Goal: Information Seeking & Learning: Compare options

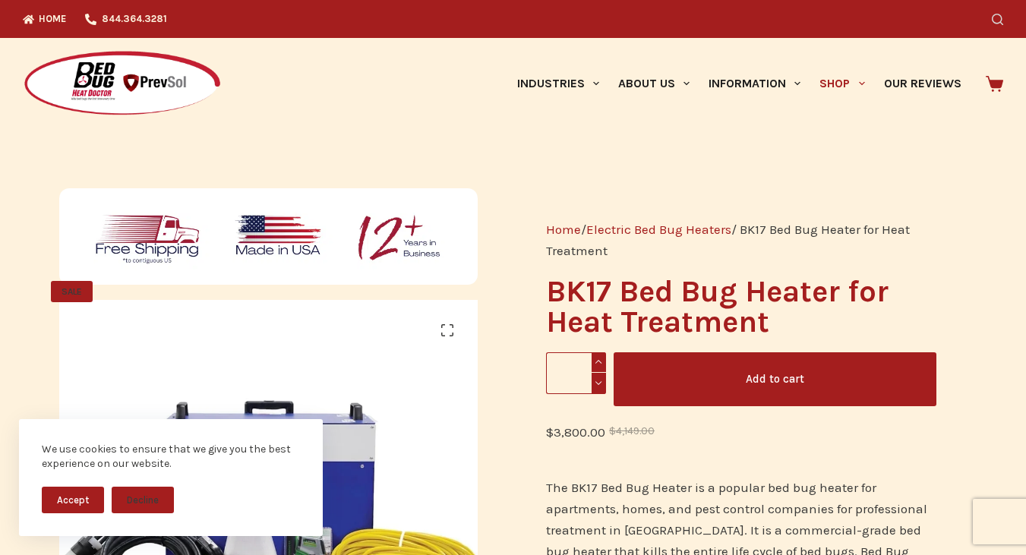
click at [1002, 17] on icon "Search" at bounding box center [996, 19] width 11 height 11
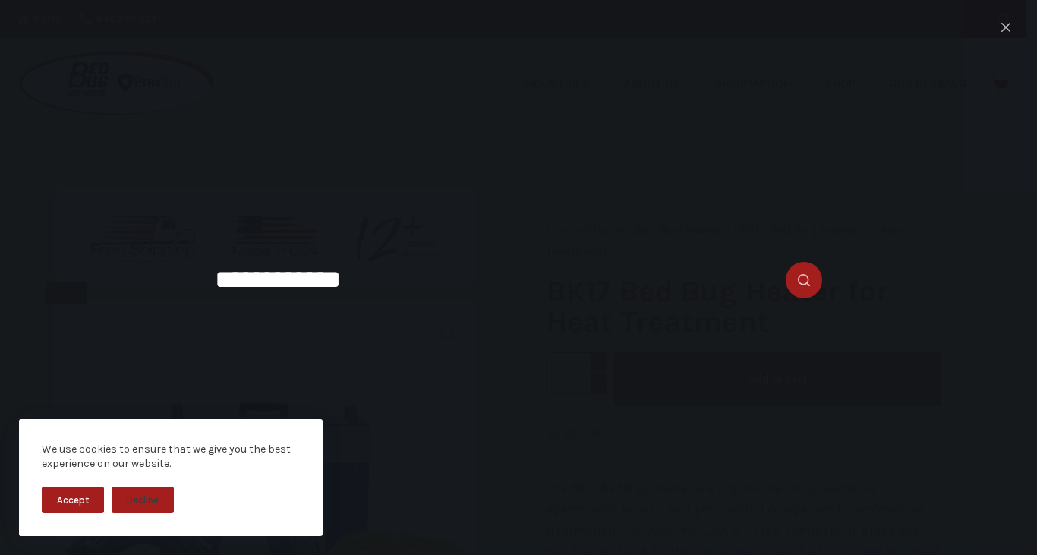
type input "**********"
click at [786, 262] on button "Search button" at bounding box center [804, 280] width 36 height 36
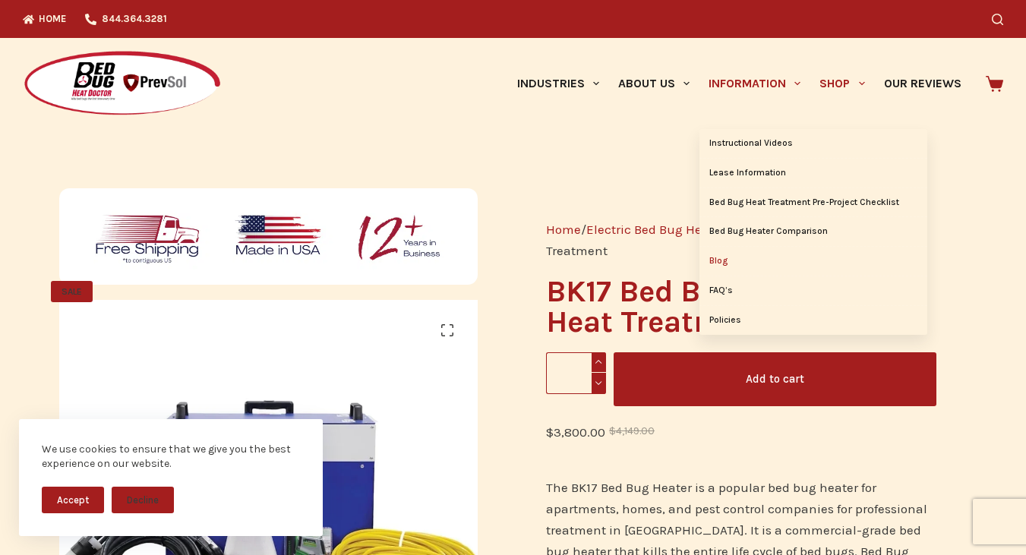
click at [725, 258] on link "Blog" at bounding box center [813, 261] width 228 height 29
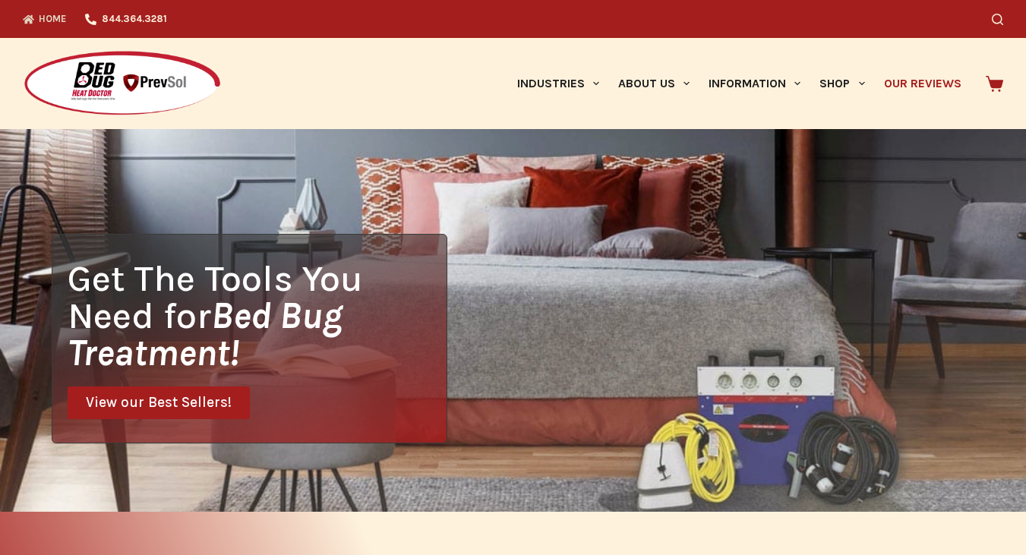
click at [920, 79] on link "Our Reviews" at bounding box center [922, 83] width 96 height 91
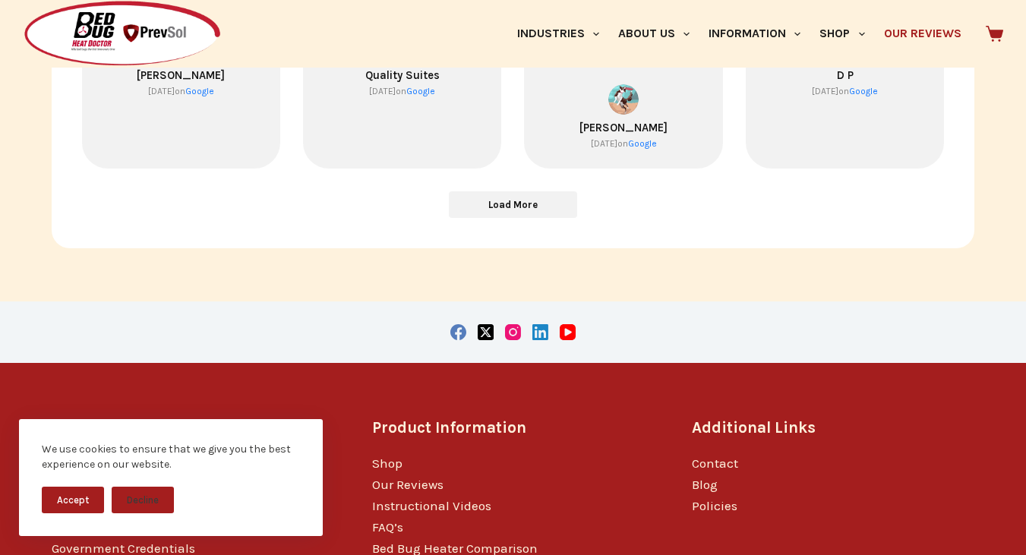
scroll to position [911, 0]
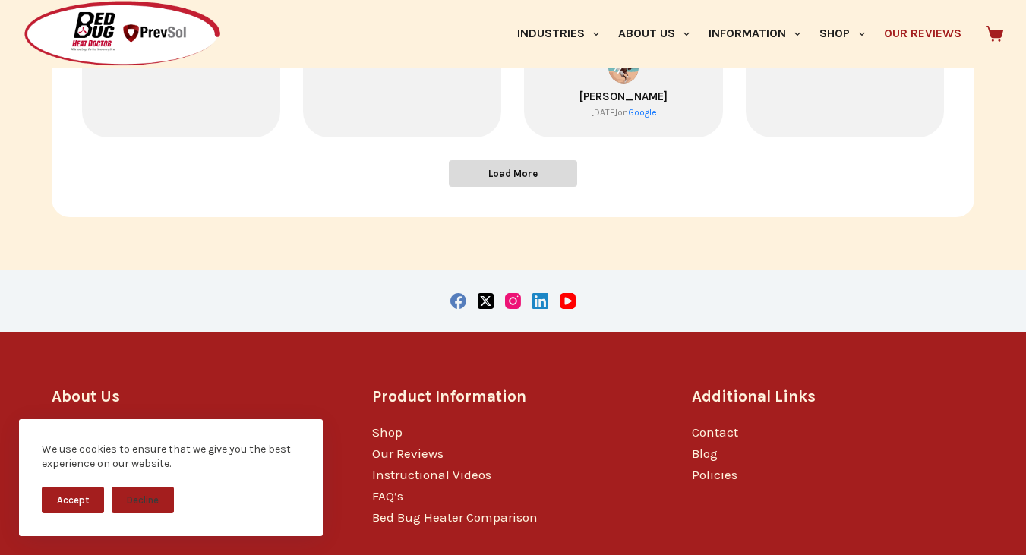
click at [519, 178] on span "Load More" at bounding box center [512, 173] width 49 height 13
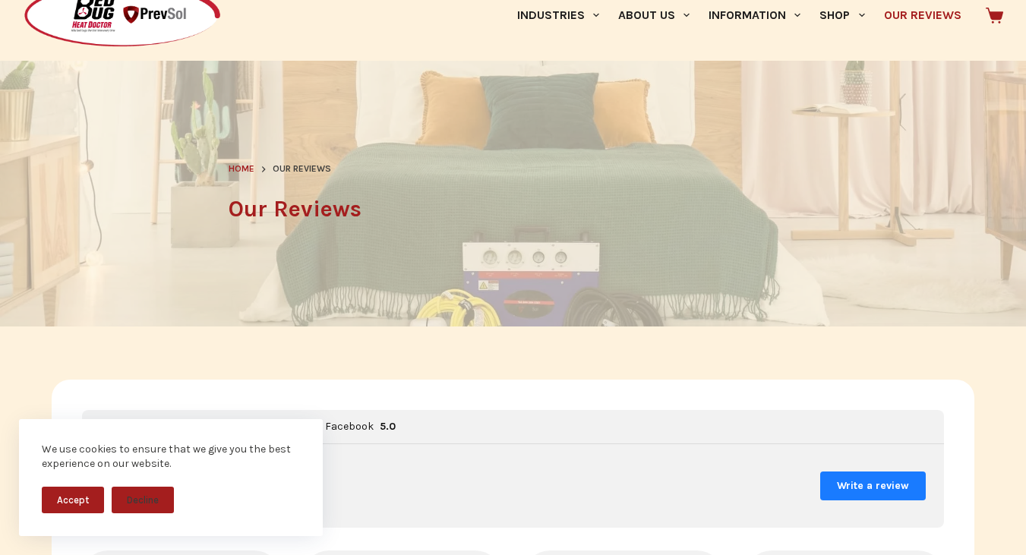
scroll to position [0, 0]
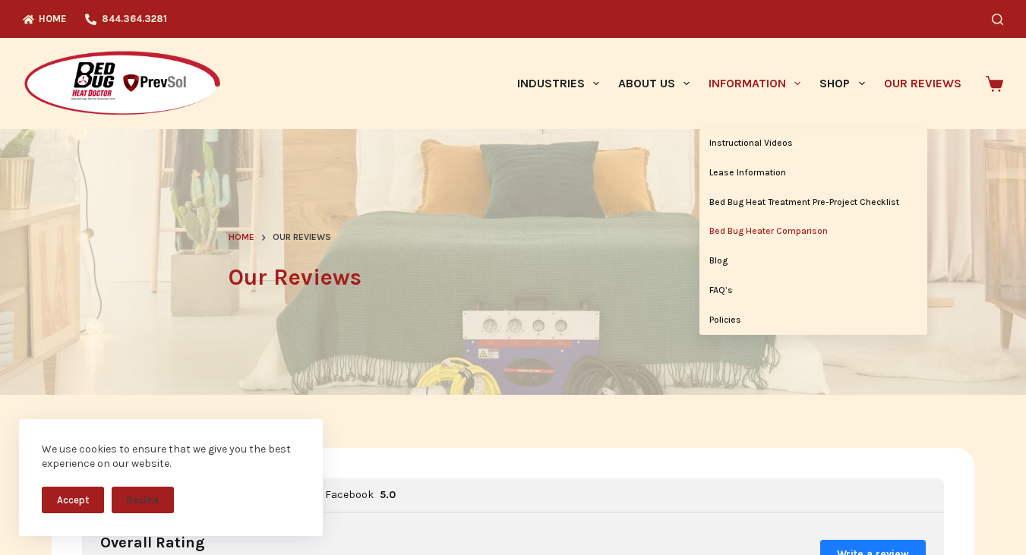
click at [738, 231] on link "Bed Bug Heater Comparison" at bounding box center [813, 231] width 228 height 29
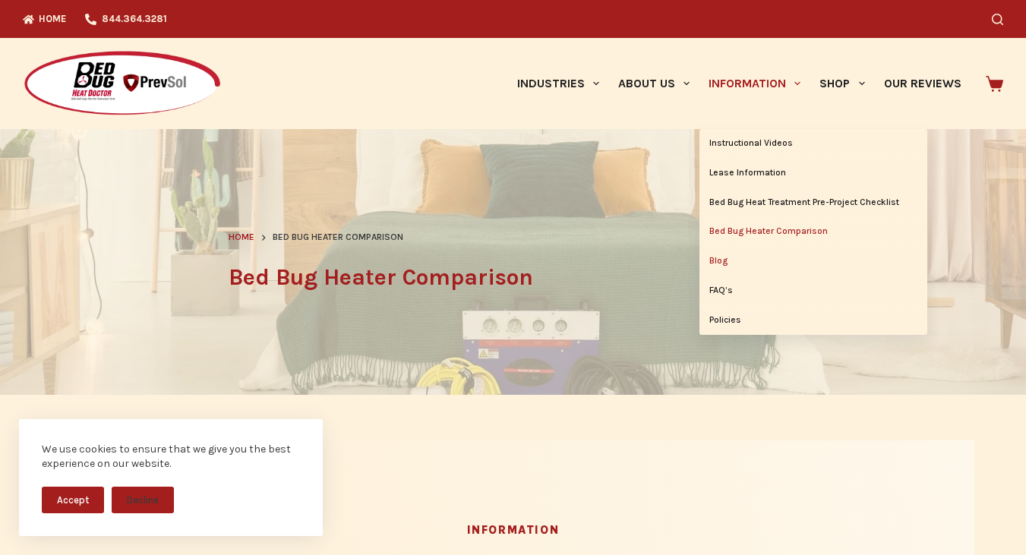
click at [721, 258] on link "Blog" at bounding box center [813, 261] width 228 height 29
